Goal: Information Seeking & Learning: Learn about a topic

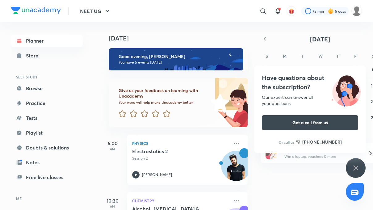
click at [355, 164] on icon at bounding box center [355, 167] width 7 height 7
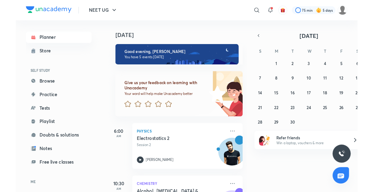
scroll to position [5, 0]
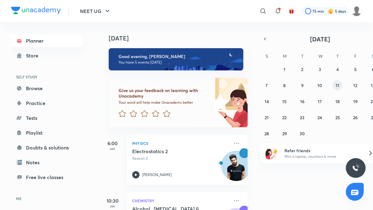
click at [337, 84] on button "11" at bounding box center [337, 85] width 10 height 10
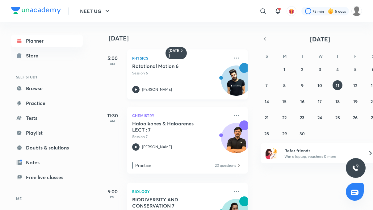
click at [151, 63] on h5 "Rotational Motion 6" at bounding box center [170, 66] width 77 height 6
click at [233, 54] on icon at bounding box center [236, 57] width 7 height 7
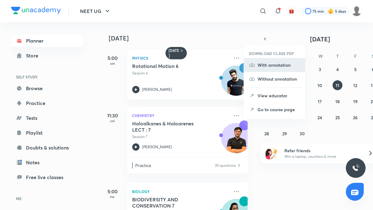
click at [263, 63] on p "With annotation" at bounding box center [278, 65] width 43 height 6
